Goal: Information Seeking & Learning: Find specific page/section

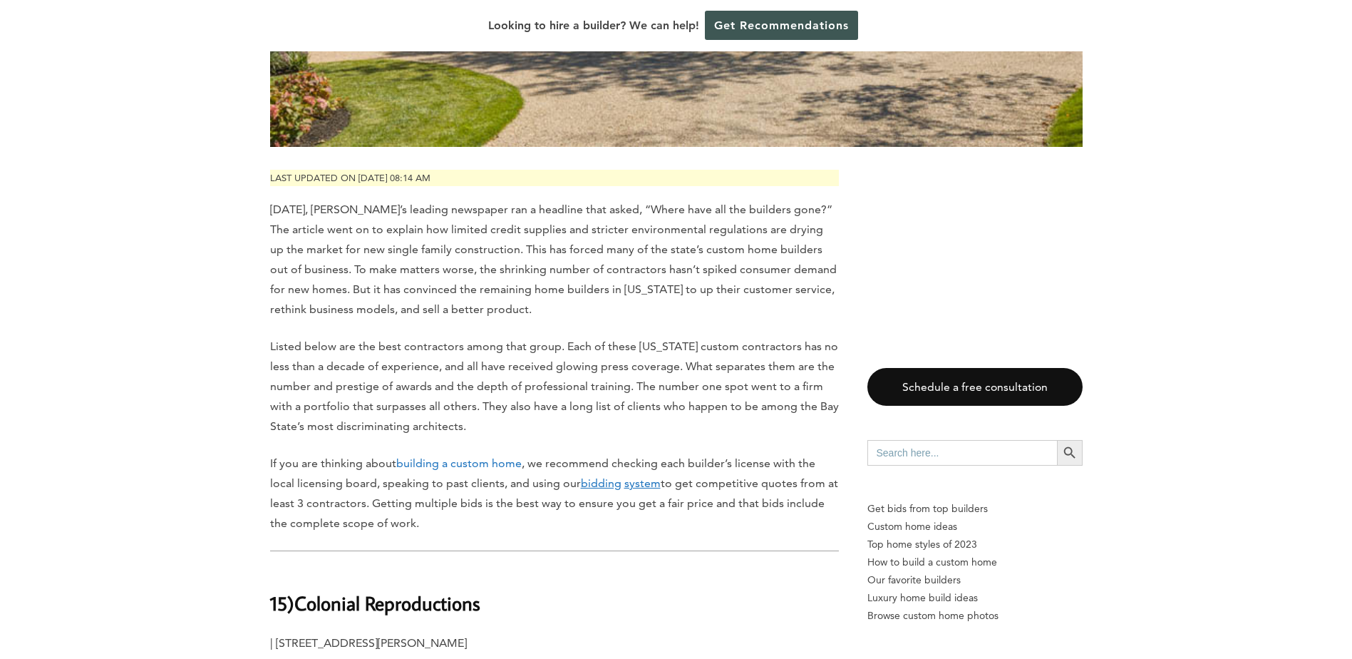
scroll to position [855, 0]
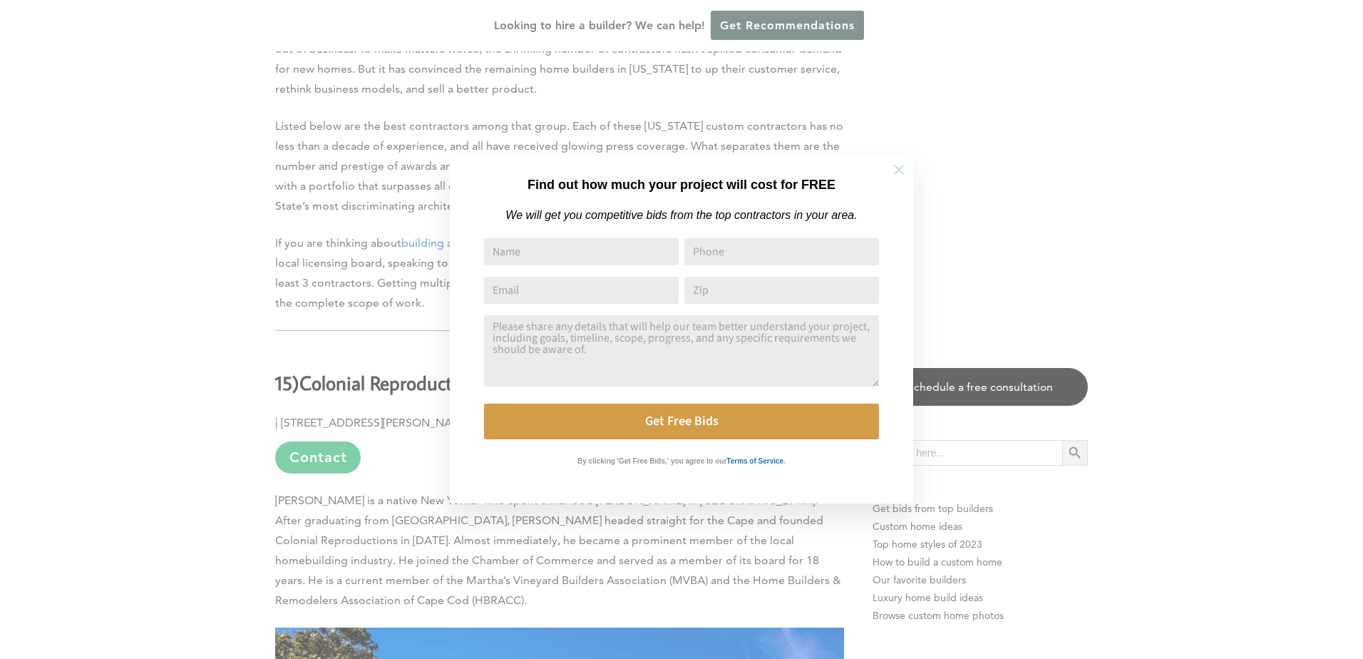
click at [899, 169] on icon at bounding box center [899, 170] width 10 height 10
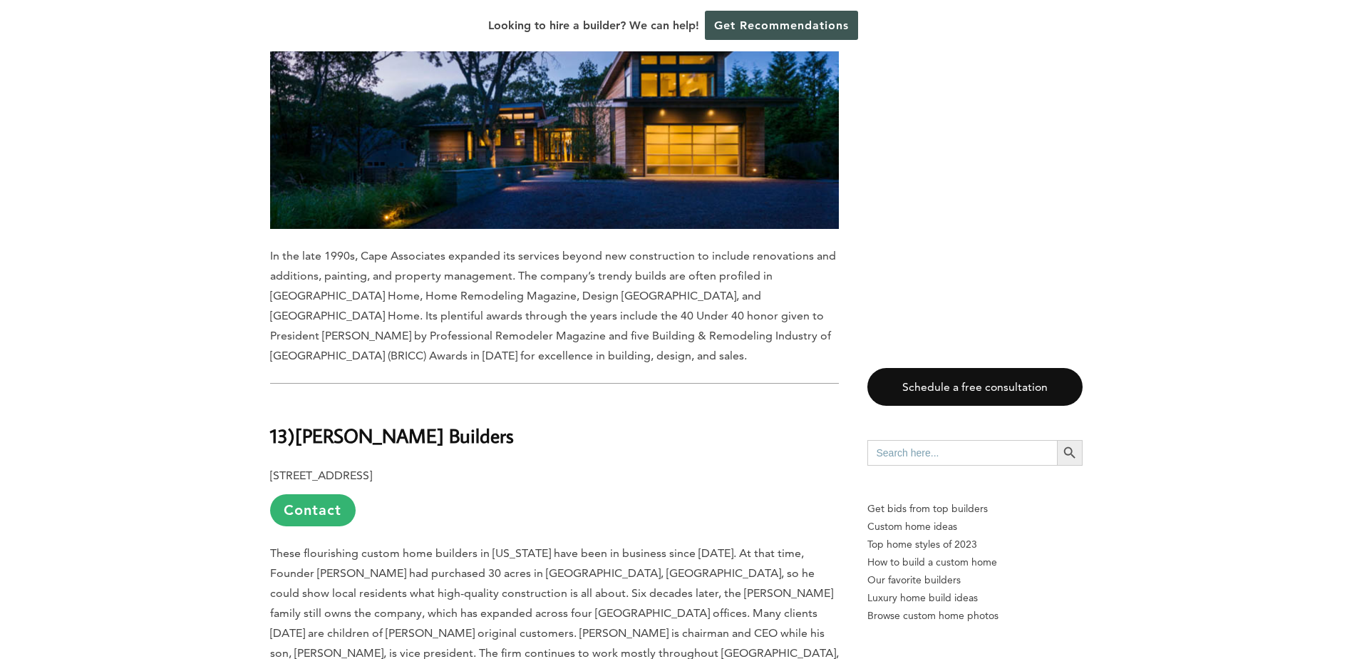
scroll to position [0, 0]
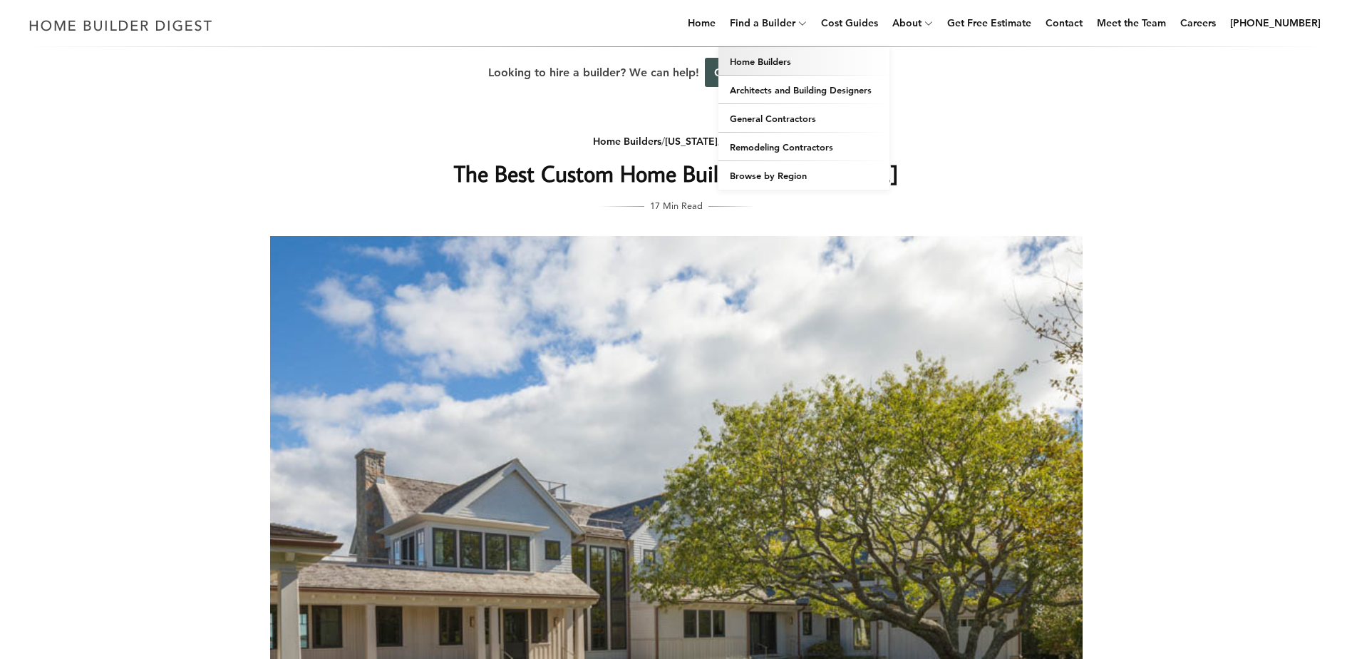
click at [795, 60] on link "Home Builders" at bounding box center [803, 61] width 171 height 29
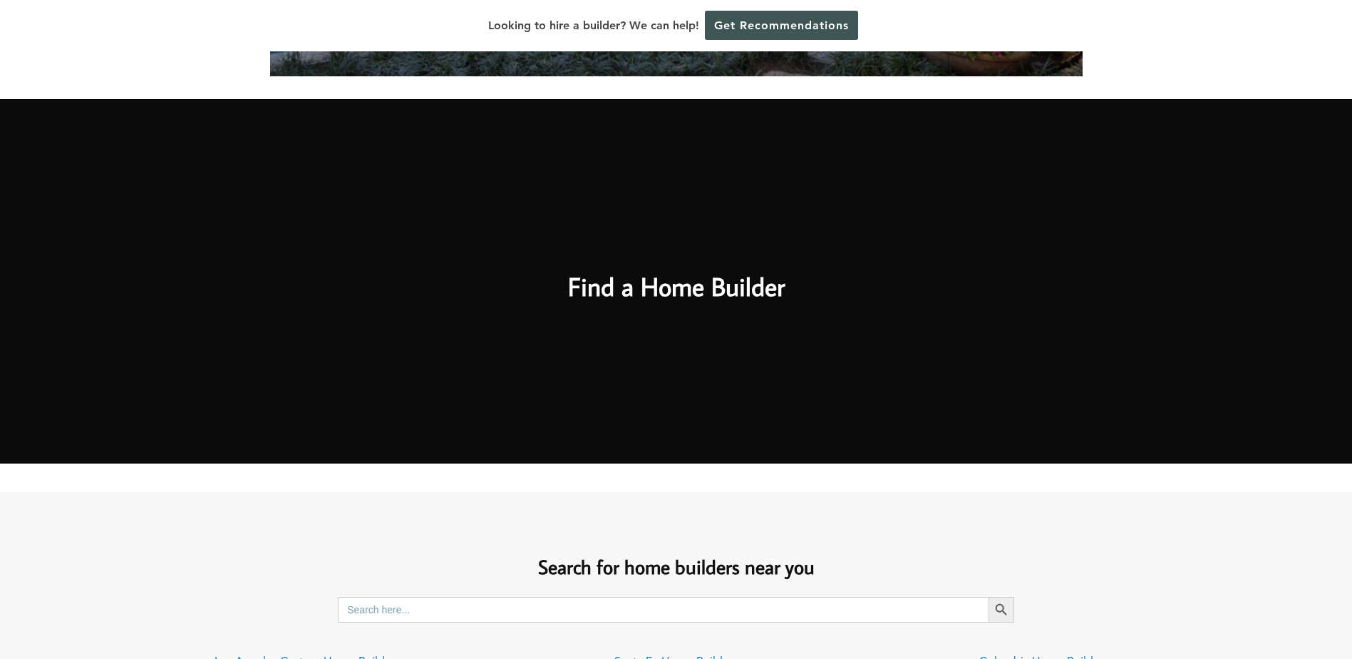
scroll to position [855, 0]
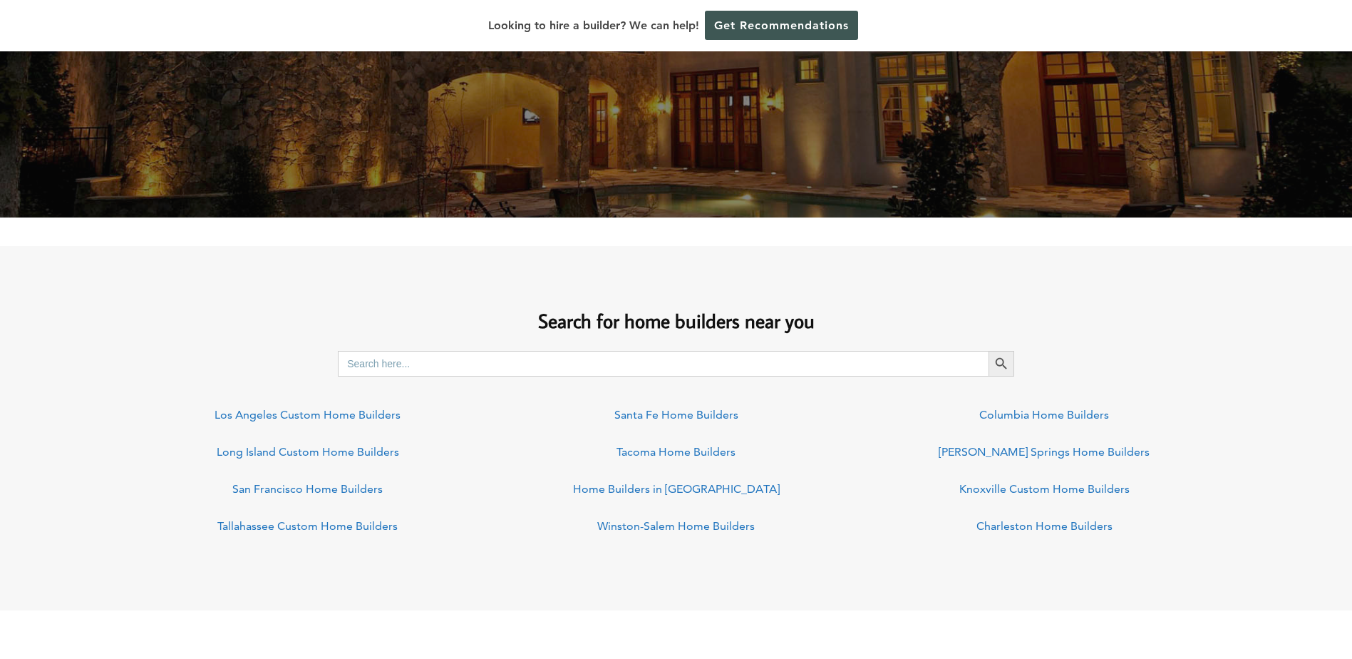
click at [612, 359] on input "Search for:" at bounding box center [663, 364] width 651 height 26
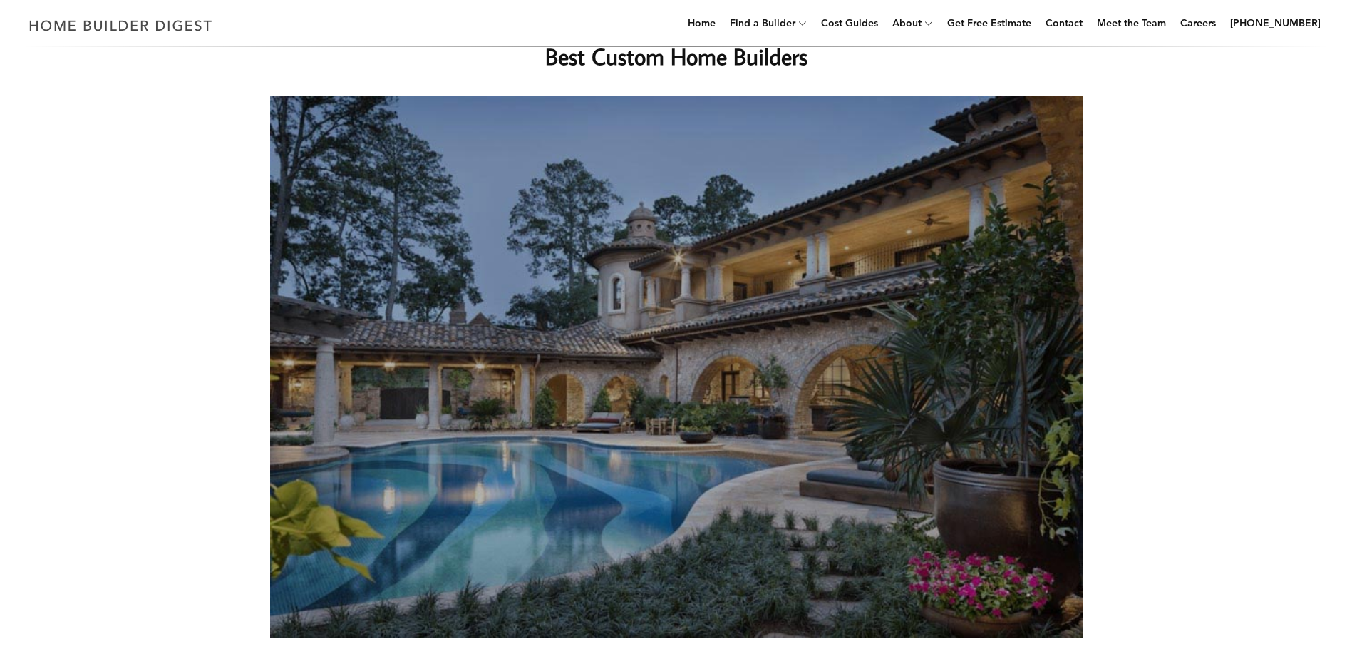
scroll to position [0, 0]
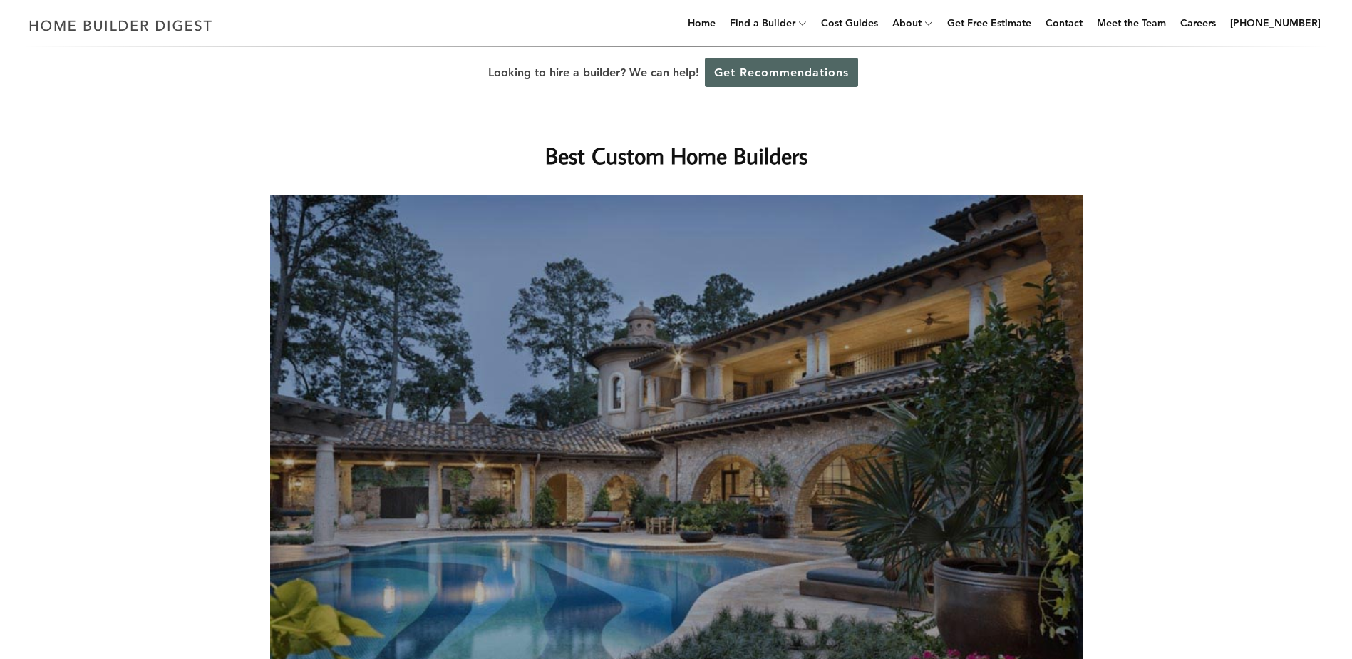
click at [796, 68] on link "Get Recommendations" at bounding box center [781, 72] width 153 height 29
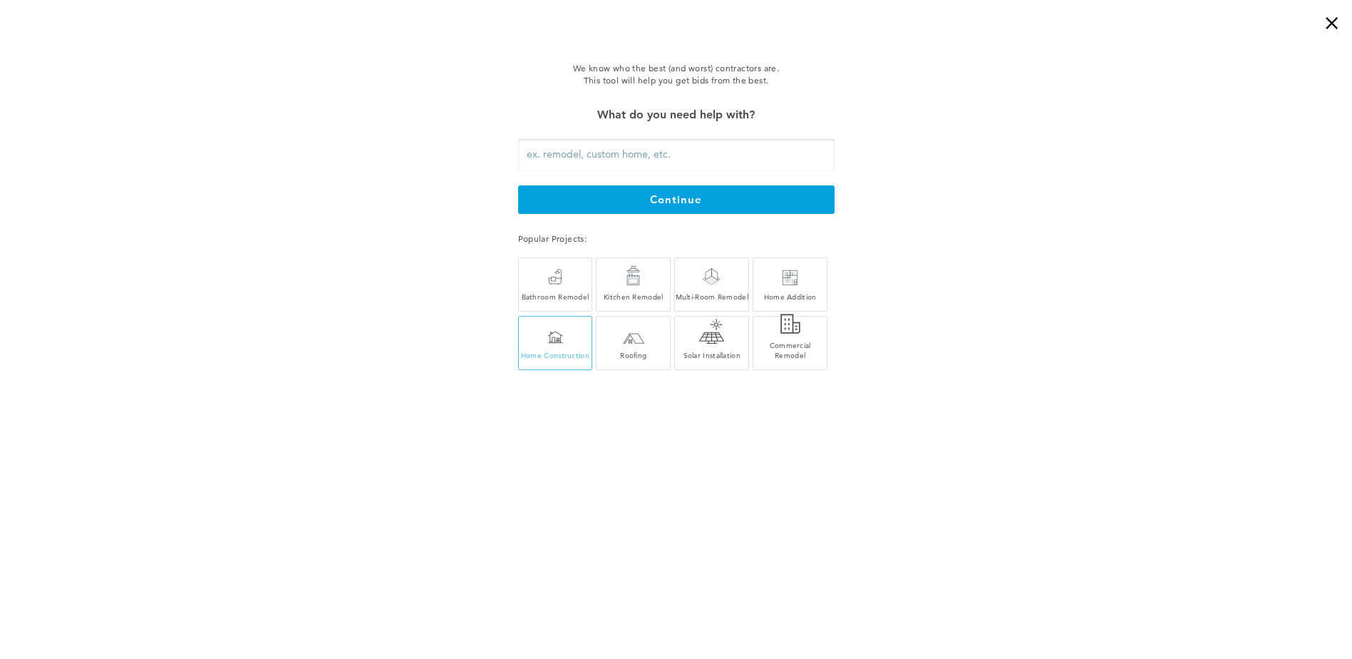
click at [550, 336] on div at bounding box center [555, 337] width 16 height 13
type input "Home Construction"
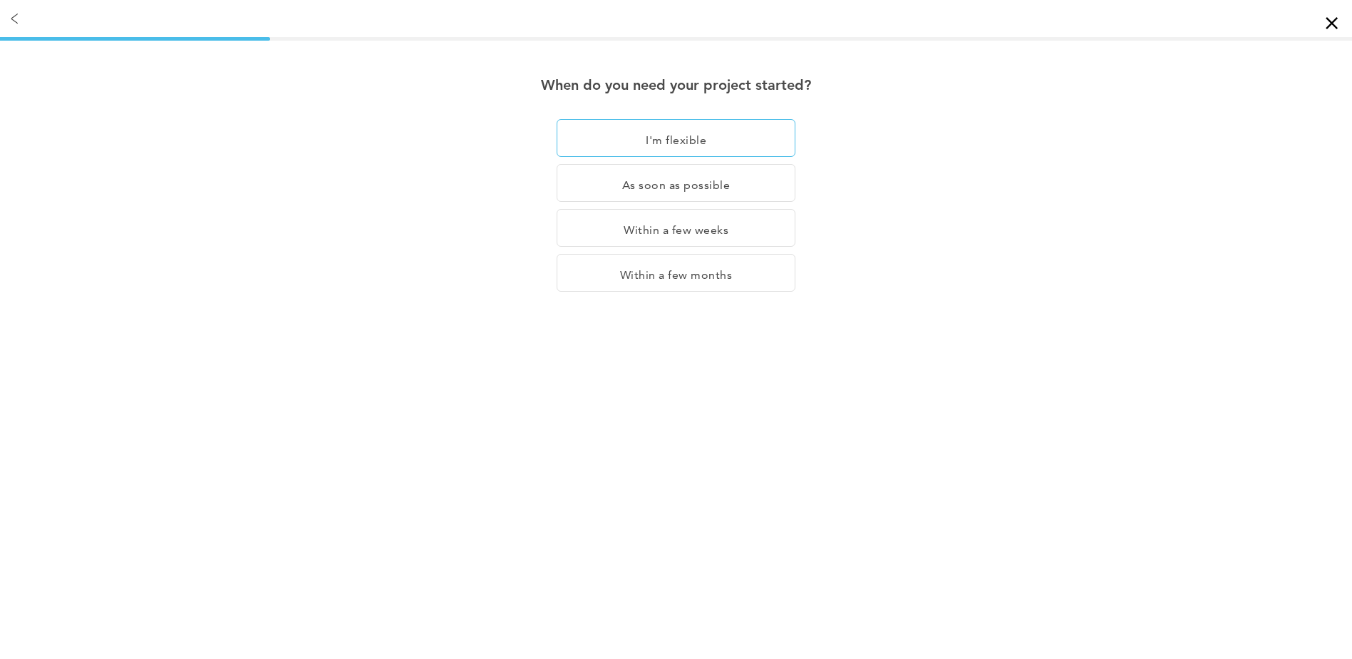
click at [733, 145] on div "I'm flexible" at bounding box center [676, 138] width 239 height 38
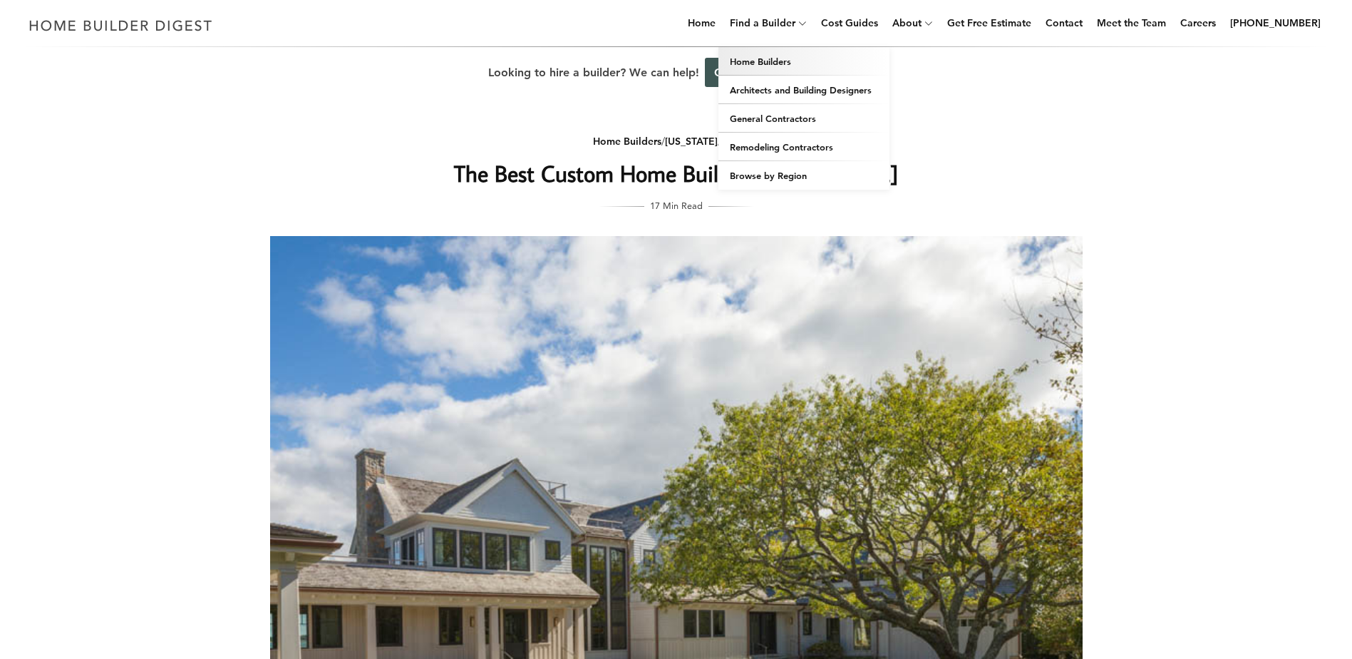
click at [793, 64] on link "Home Builders" at bounding box center [803, 61] width 171 height 29
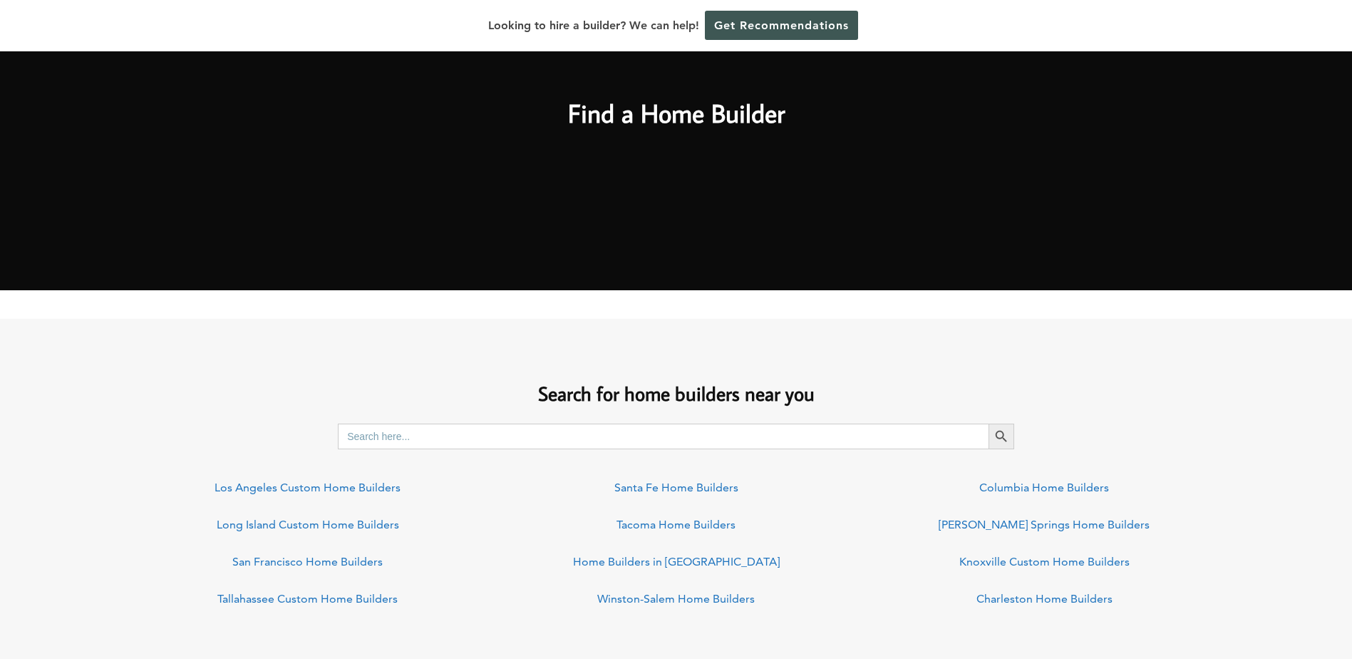
scroll to position [784, 0]
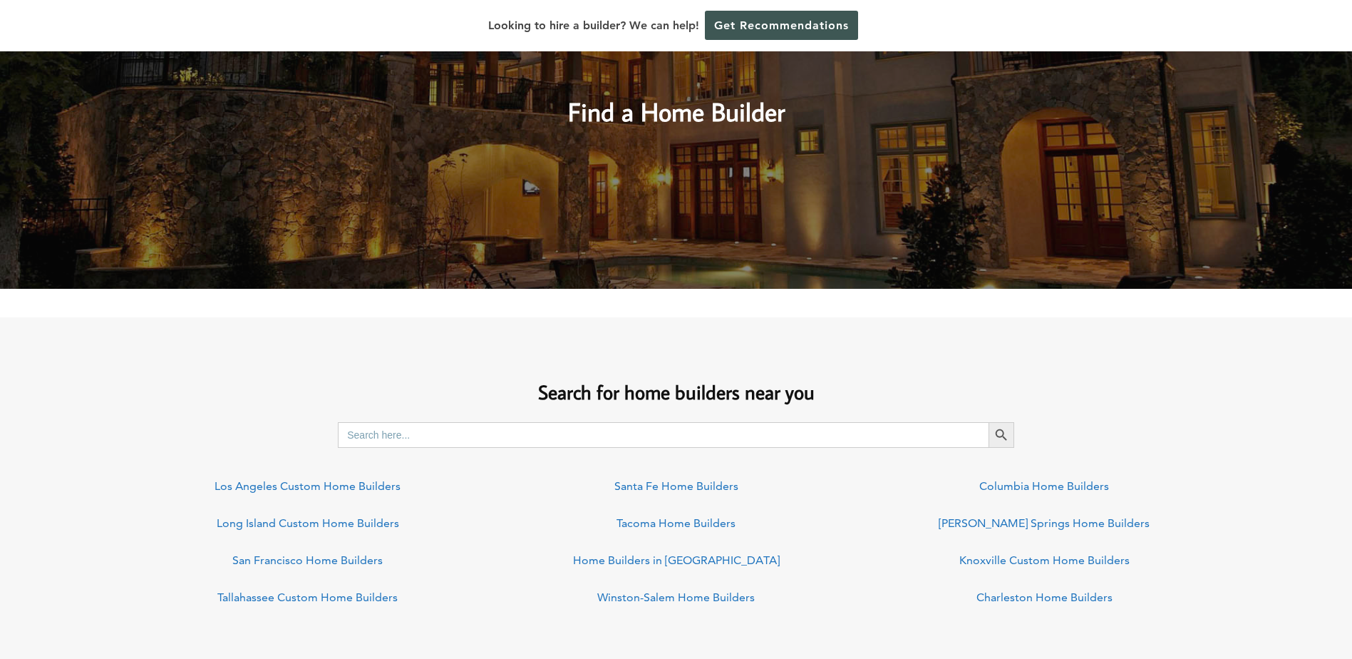
click at [618, 440] on input "Search for:" at bounding box center [663, 435] width 651 height 26
type input "Springfield Custom Home Builders"
click at [989, 422] on button "Search Button" at bounding box center [1002, 435] width 26 height 26
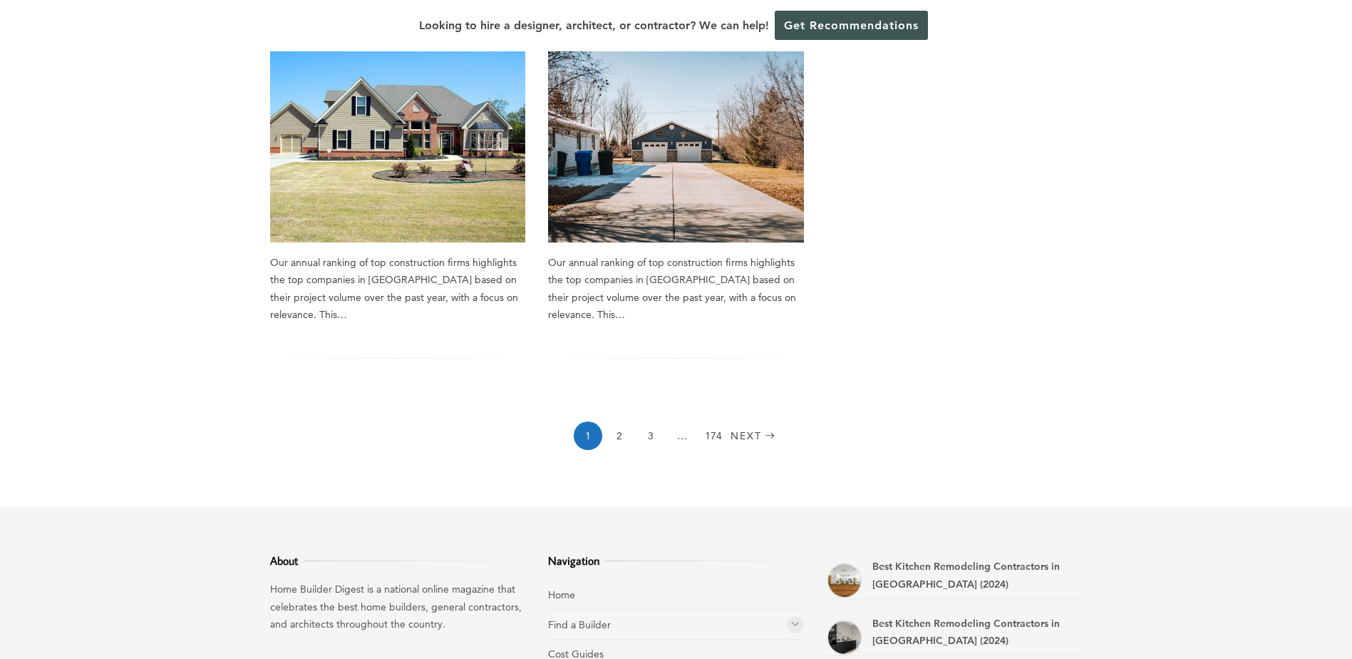
scroll to position [1283, 0]
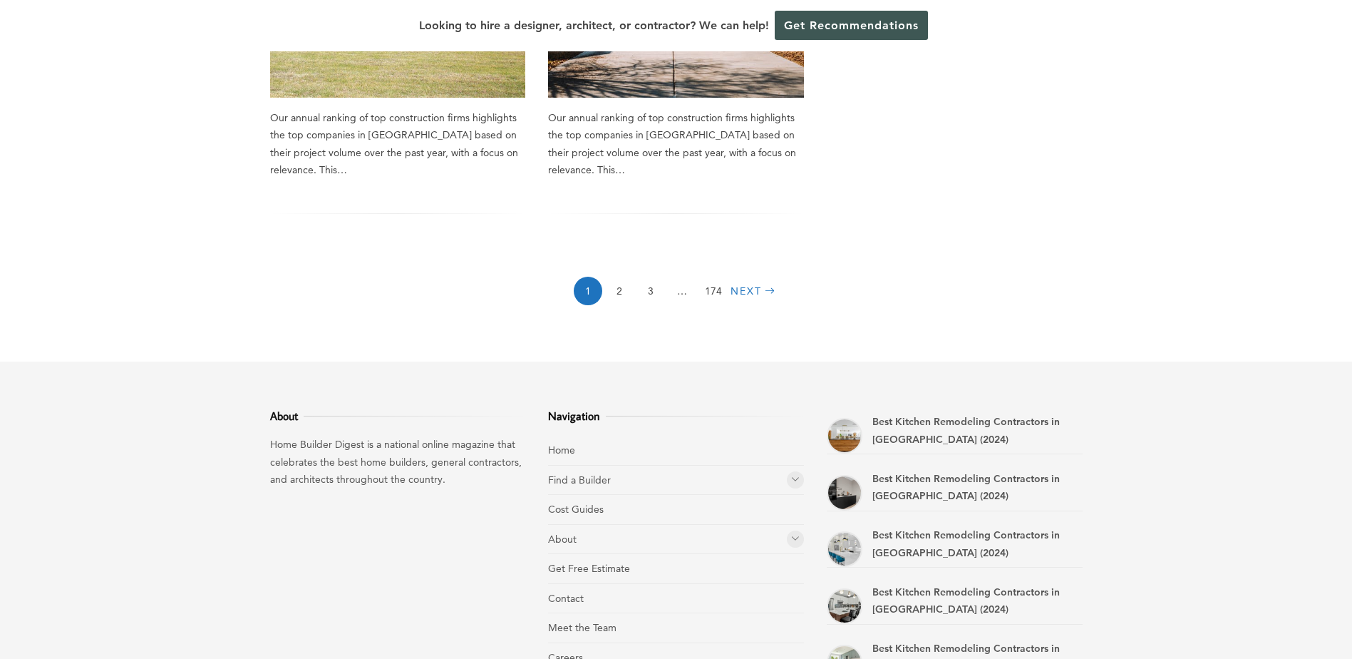
click at [753, 277] on link "Next" at bounding box center [755, 291] width 48 height 29
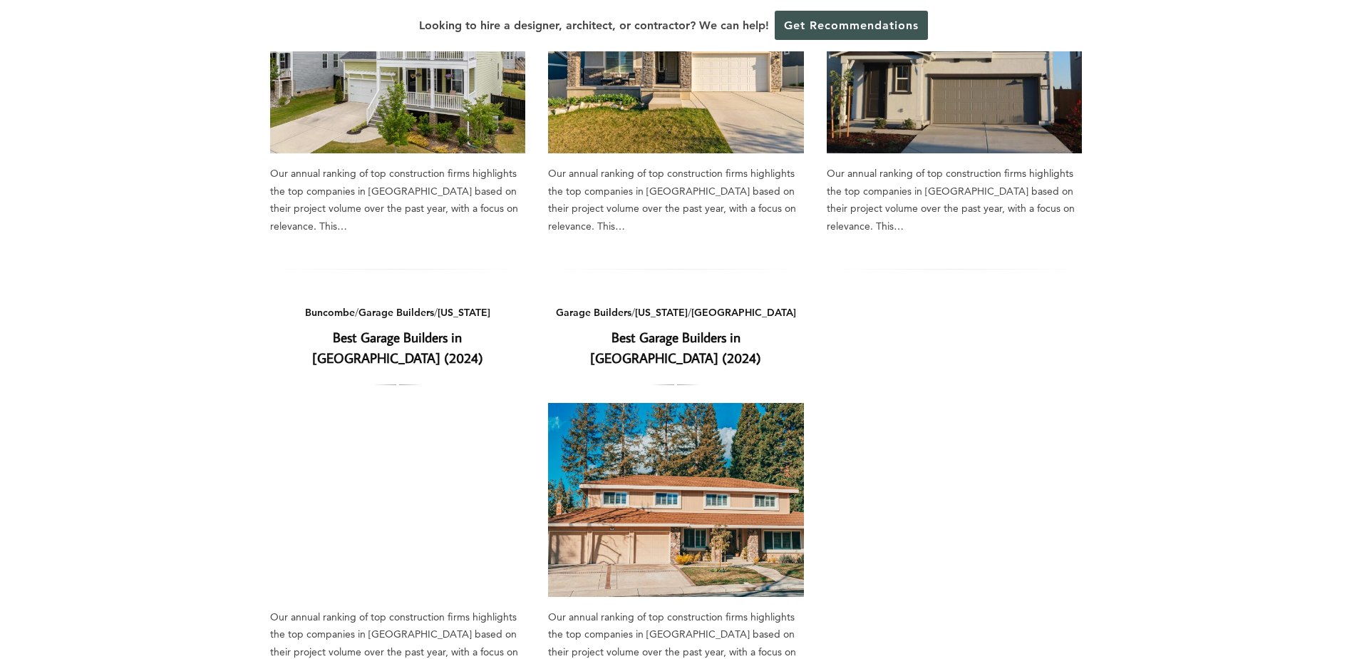
scroll to position [1140, 0]
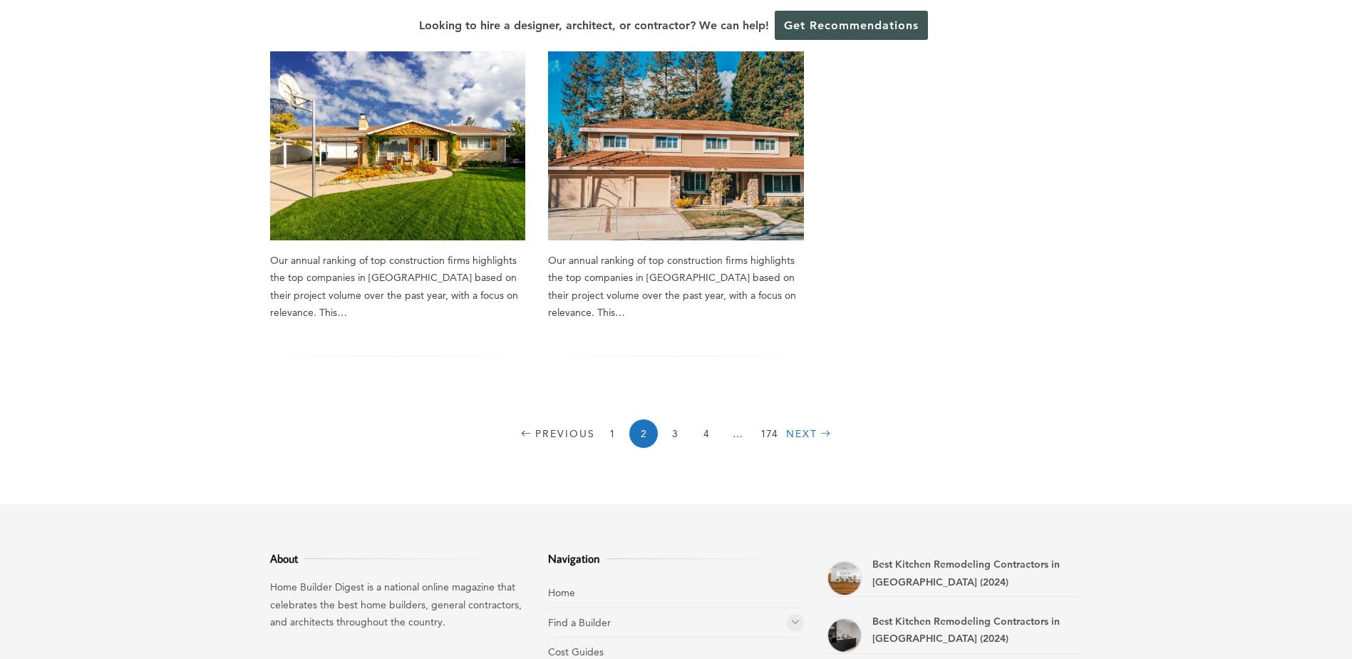
click at [811, 419] on link "Next" at bounding box center [810, 433] width 48 height 29
